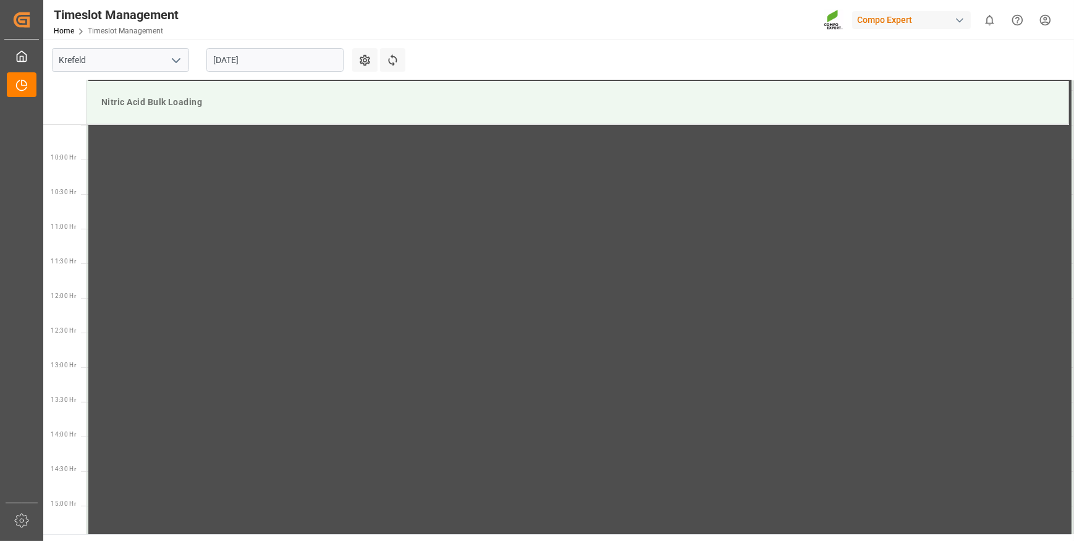
scroll to position [684, 0]
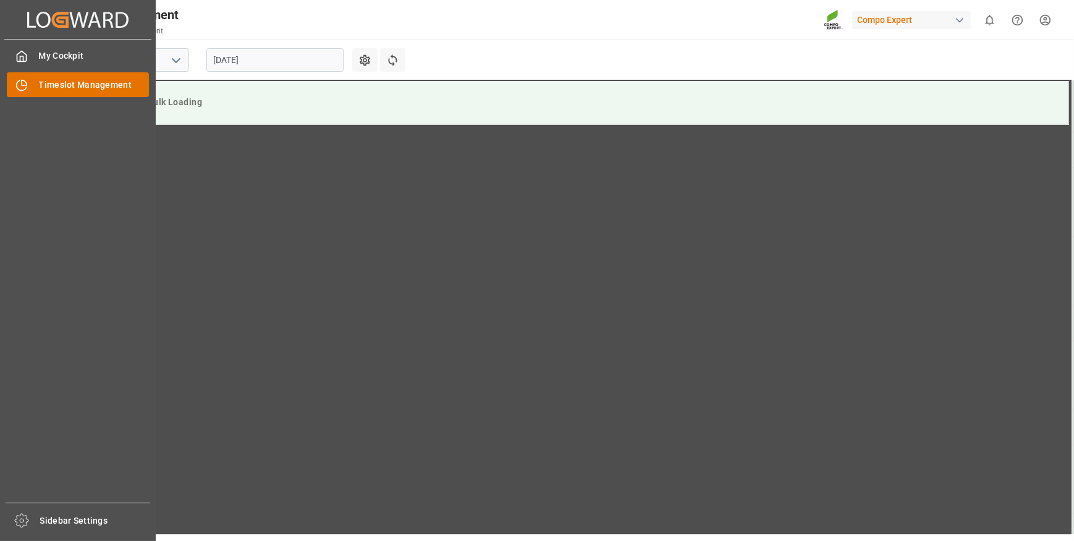
click at [45, 85] on span "Timeslot Management" at bounding box center [94, 84] width 111 height 13
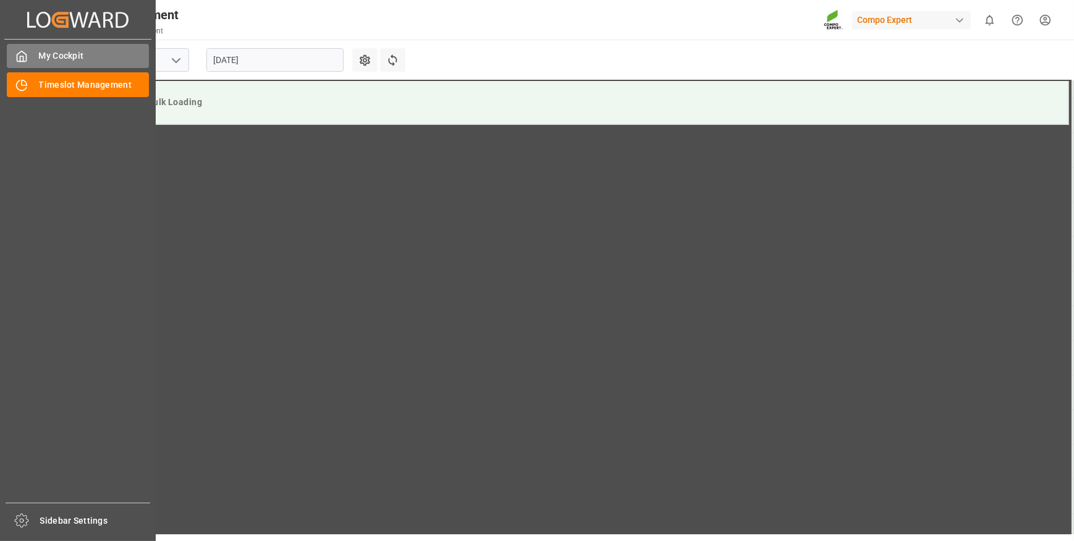
click at [65, 59] on span "My Cockpit" at bounding box center [94, 55] width 111 height 13
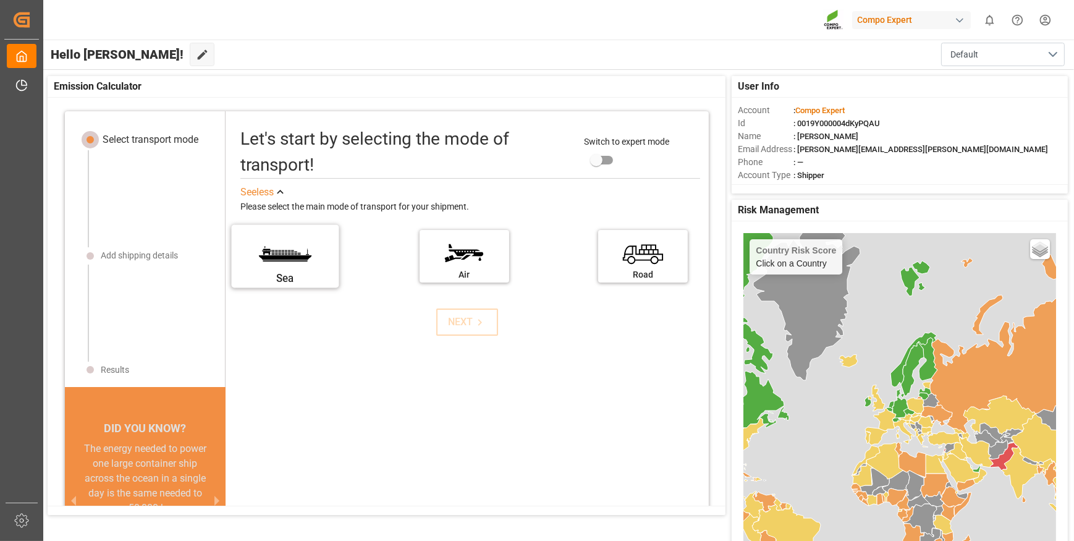
click at [301, 274] on div "Sea" at bounding box center [285, 278] width 93 height 15
click at [0, 0] on input "Sea" at bounding box center [0, 0] width 0 height 0
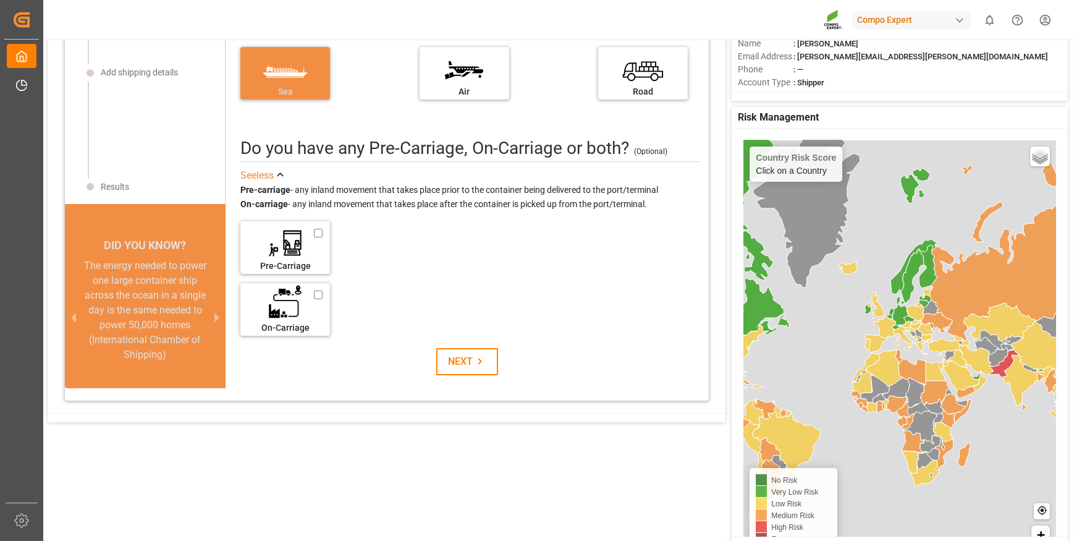
scroll to position [112, 0]
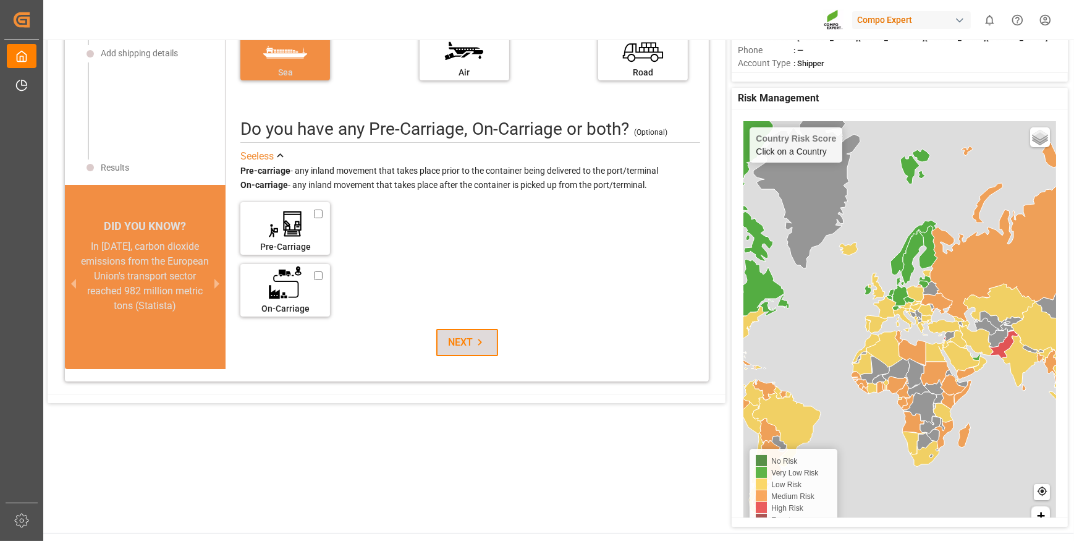
click at [473, 337] on icon at bounding box center [479, 341] width 13 height 13
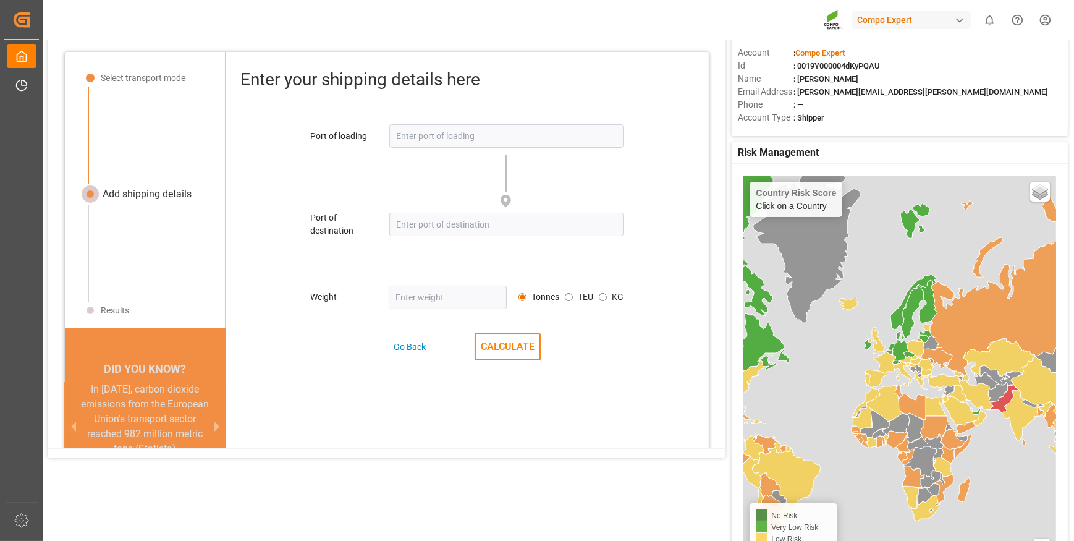
scroll to position [0, 0]
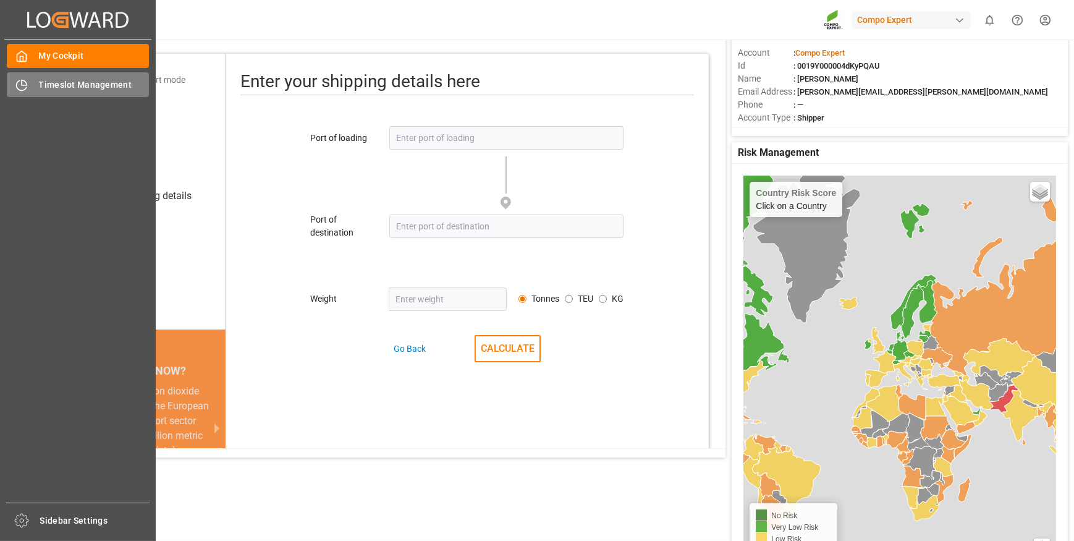
click at [50, 87] on span "Timeslot Management" at bounding box center [94, 84] width 111 height 13
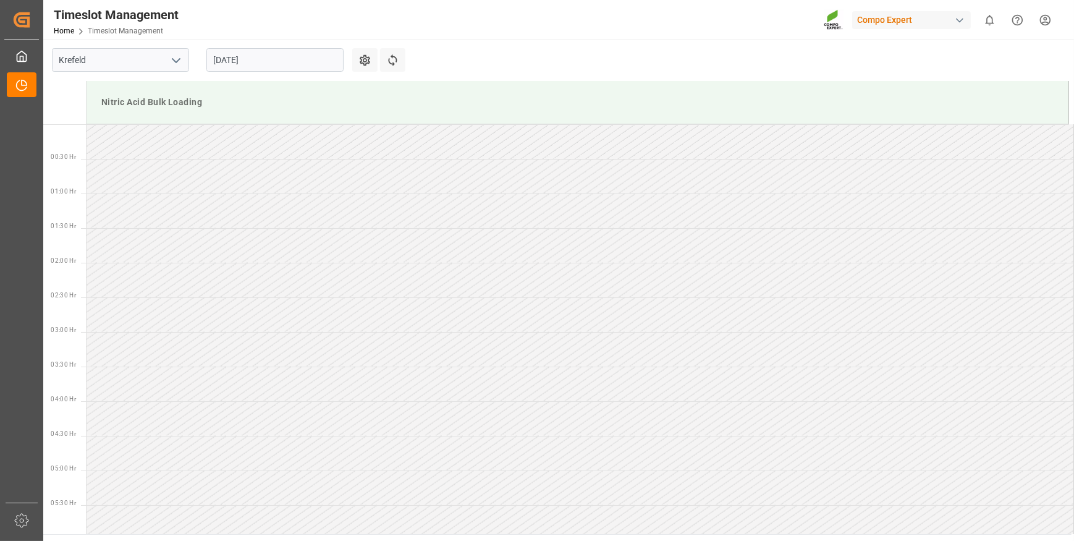
click at [218, 100] on div "Nitric Acid Bulk Loading" at bounding box center [577, 102] width 962 height 23
click at [167, 103] on div "Nitric Acid Bulk Loading" at bounding box center [577, 102] width 962 height 23
click at [371, 68] on button "Settings" at bounding box center [364, 59] width 25 height 23
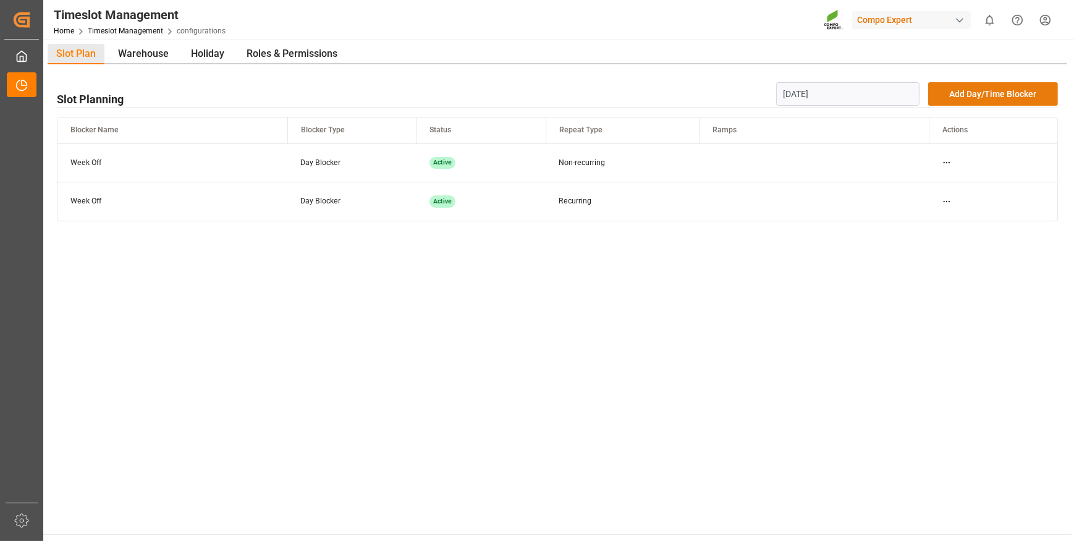
click at [973, 91] on button "Add Day/Time Blocker" at bounding box center [993, 93] width 130 height 23
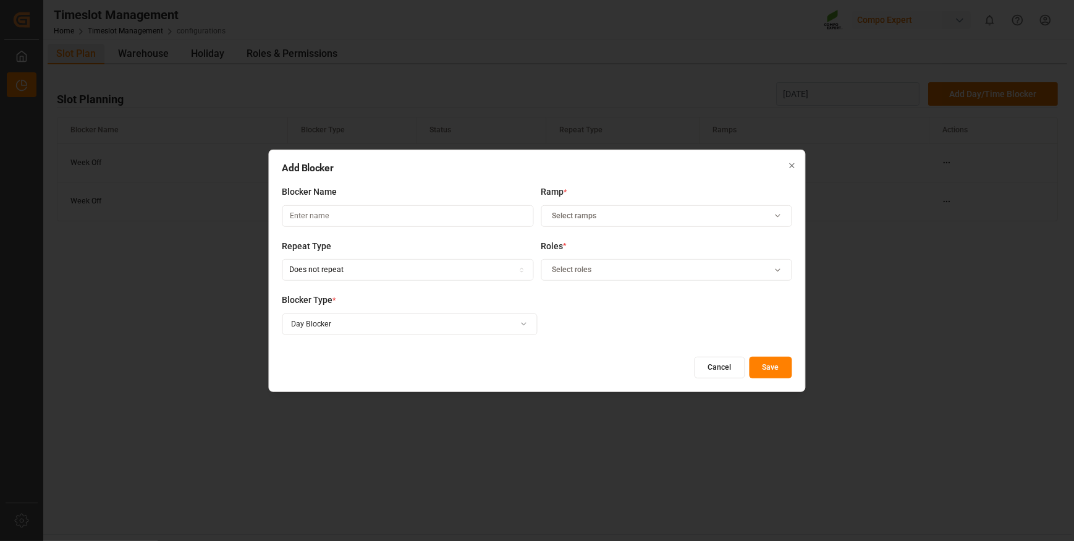
click at [713, 364] on button "Cancel" at bounding box center [719, 367] width 51 height 22
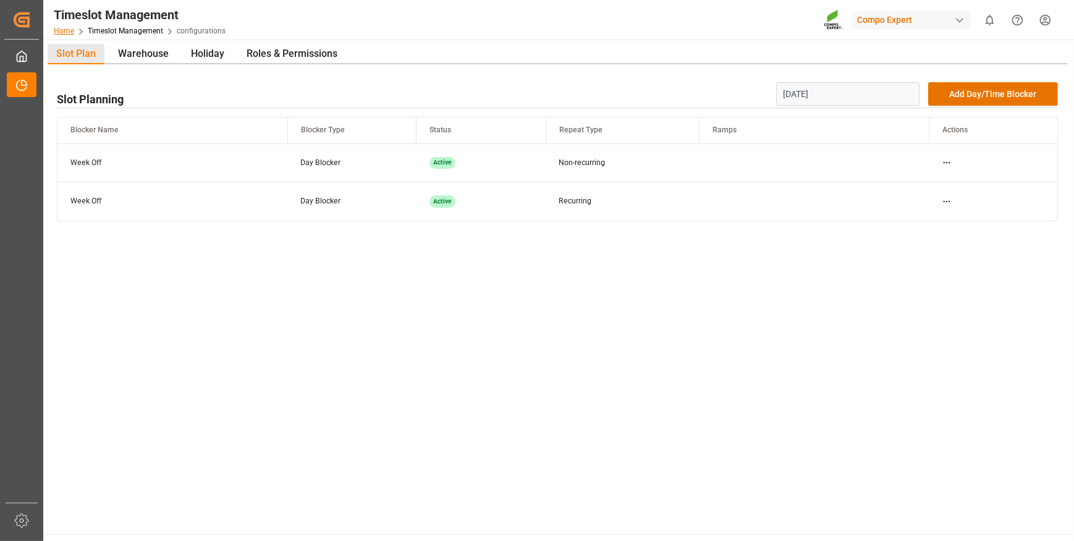
click at [62, 30] on link "Home" at bounding box center [64, 31] width 20 height 9
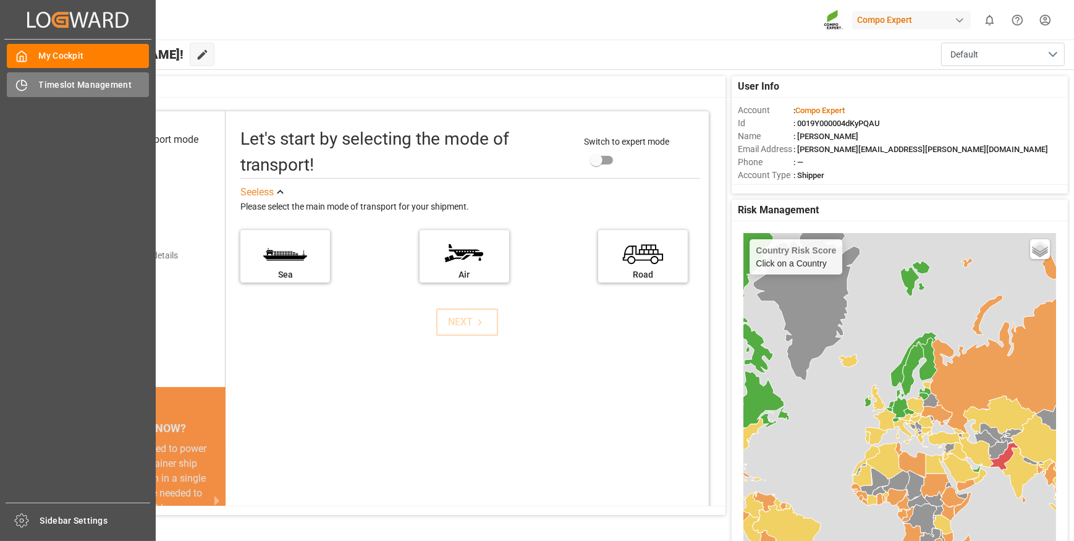
click at [18, 86] on icon at bounding box center [21, 85] width 12 height 12
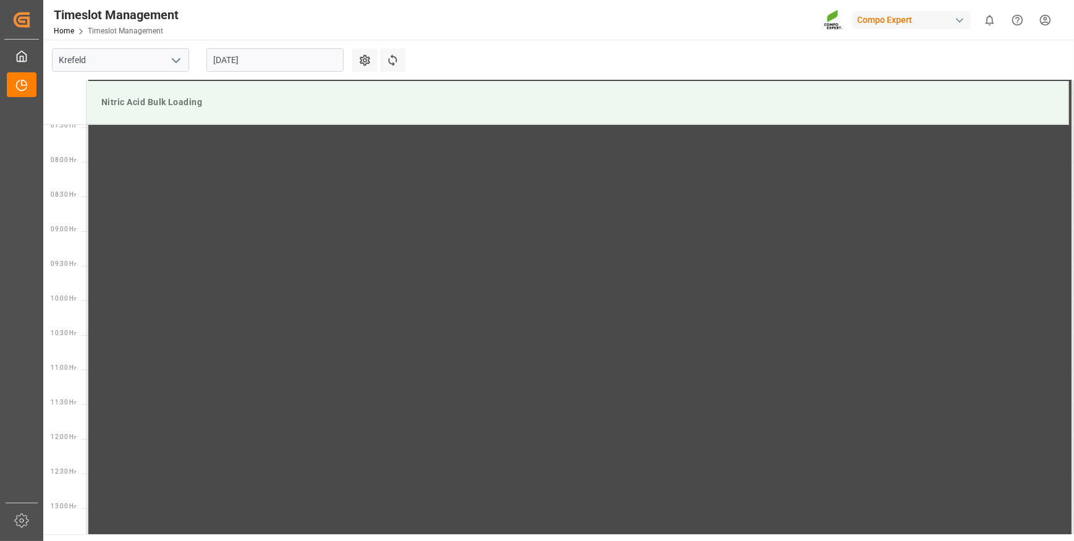
scroll to position [515, 0]
click at [396, 62] on icon at bounding box center [392, 60] width 13 height 13
click at [133, 34] on span "Timeslot Management" at bounding box center [125, 31] width 75 height 9
click at [960, 18] on div "button" at bounding box center [959, 20] width 12 height 12
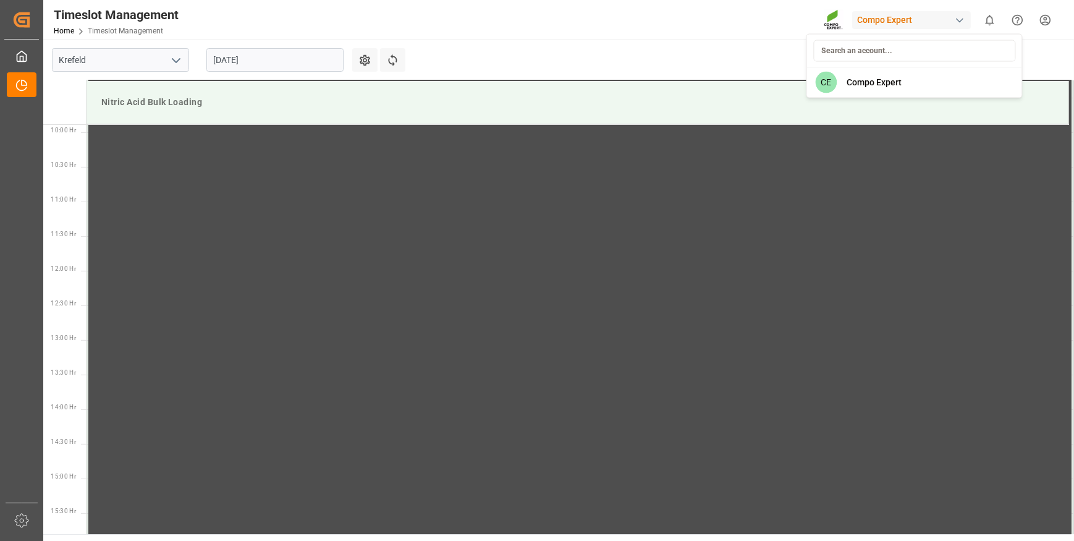
click at [959, 19] on html "Created by potrace 1.15, written by [PERSON_NAME] [DATE]-[DATE] Created by potr…" at bounding box center [537, 270] width 1074 height 541
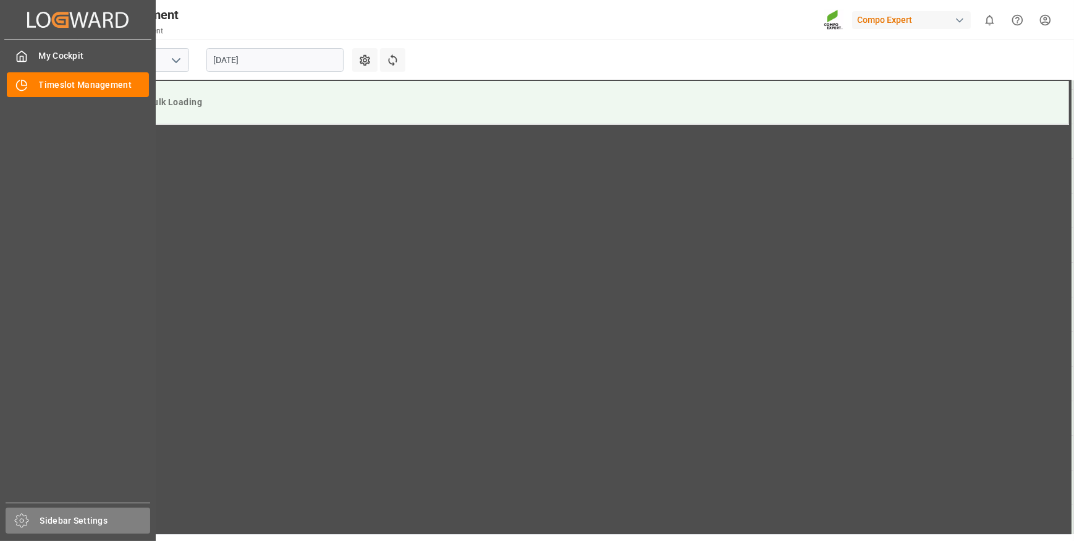
click at [22, 520] on icon at bounding box center [21, 520] width 15 height 15
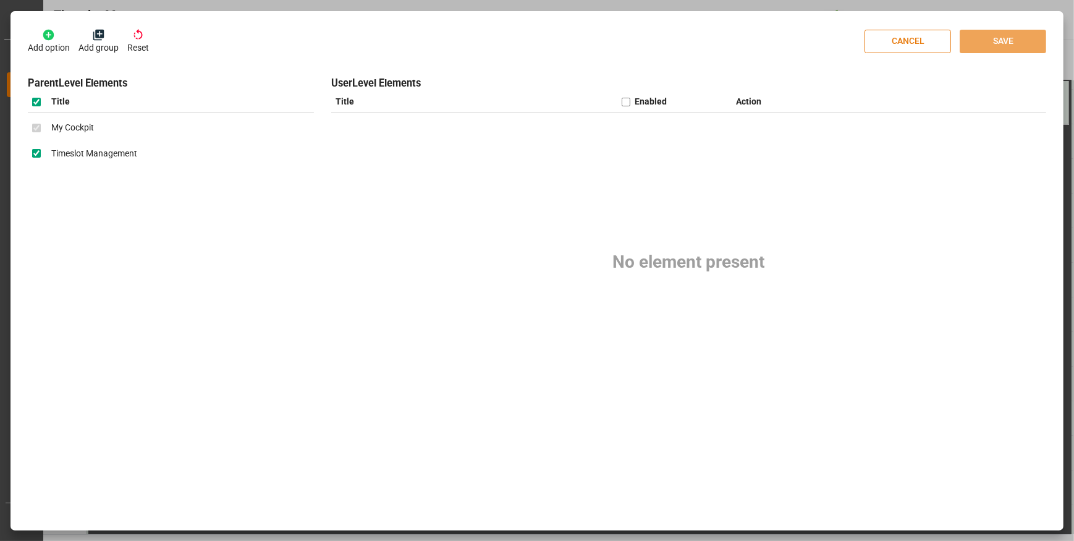
click at [881, 46] on button "CANCEL" at bounding box center [907, 41] width 86 height 23
checkbox input "false"
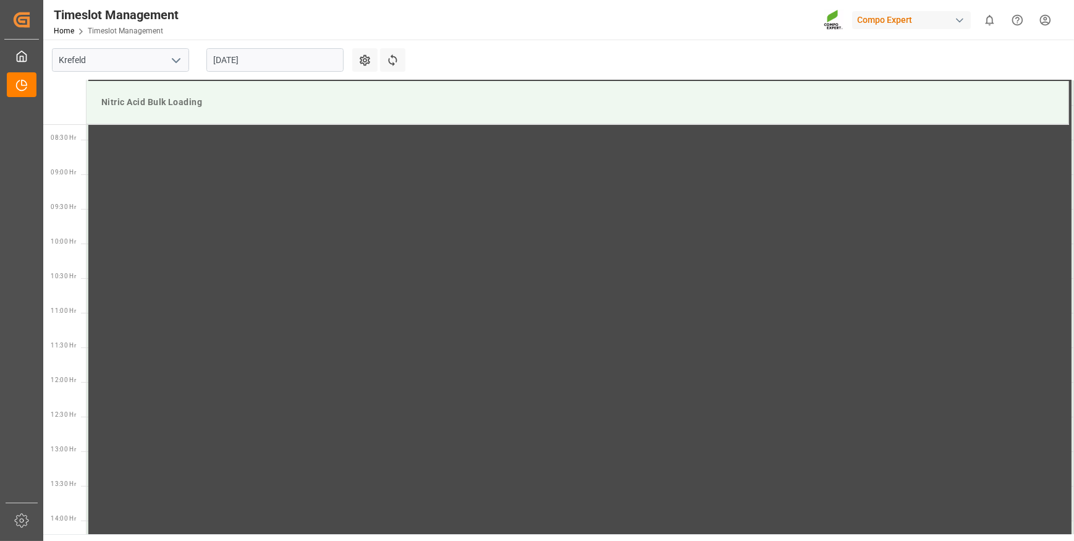
scroll to position [571, 0]
click at [127, 100] on div "Nitric Acid Bulk Loading" at bounding box center [577, 102] width 962 height 23
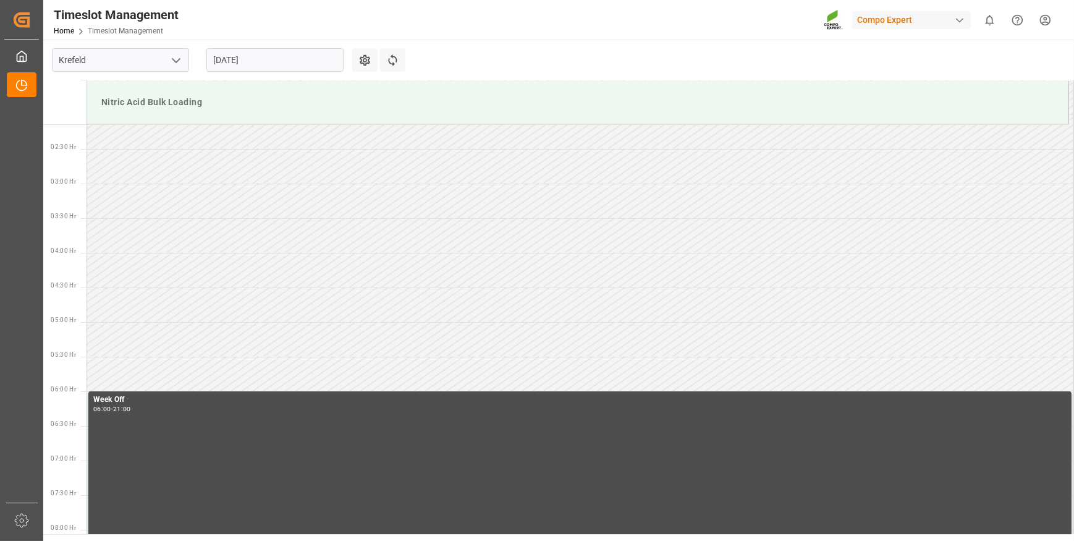
scroll to position [0, 0]
